Goal: Information Seeking & Learning: Understand process/instructions

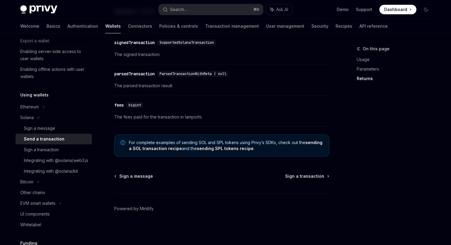
scroll to position [815, 0]
click at [53, 129] on div "Sign a message" at bounding box center [39, 128] width 31 height 7
type textarea "*"
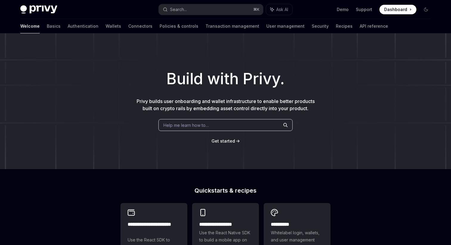
scroll to position [234, 0]
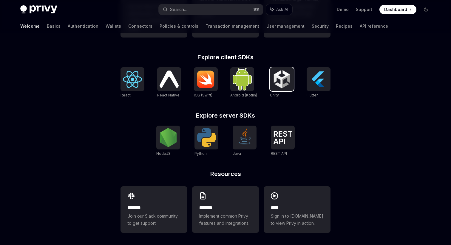
click at [286, 89] on img at bounding box center [281, 79] width 19 height 19
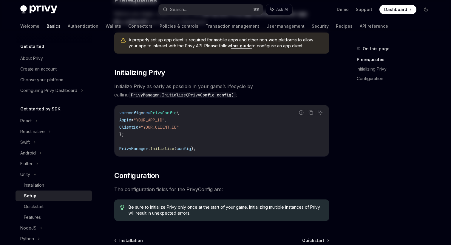
scroll to position [144, 0]
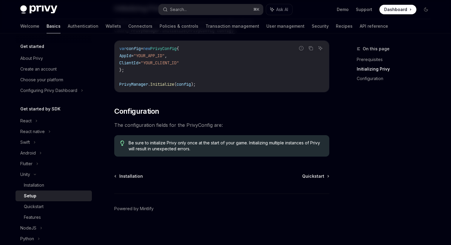
click at [50, 201] on link "Setup" at bounding box center [54, 196] width 76 height 11
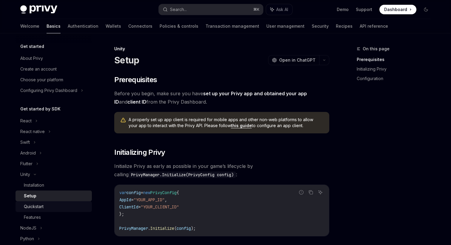
click at [41, 206] on div "Quickstart" at bounding box center [34, 206] width 20 height 7
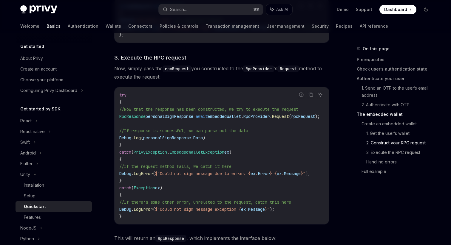
scroll to position [1249, 0]
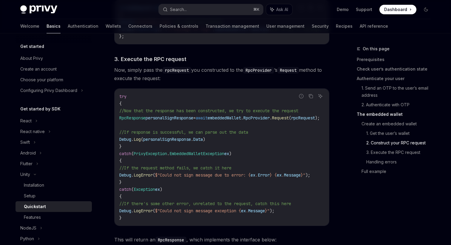
type textarea "*"
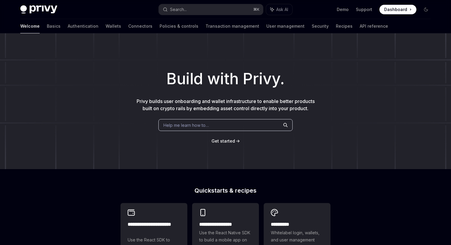
scroll to position [234, 0]
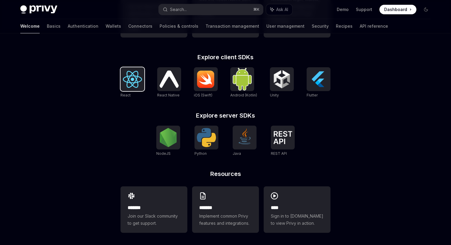
click at [129, 88] on img at bounding box center [132, 79] width 19 height 17
